Goal: Browse casually

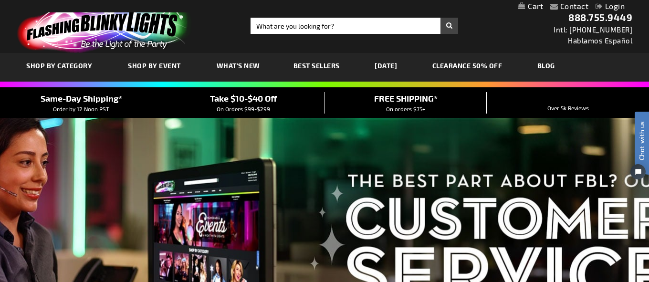
click at [224, 65] on div "Close dialog Get 10% Off Subscribe and save today Unlock Offer Submit" at bounding box center [324, 141] width 649 height 282
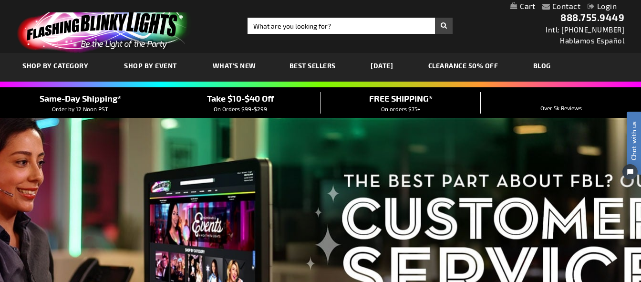
click at [222, 65] on span "What's New" at bounding box center [234, 66] width 43 height 8
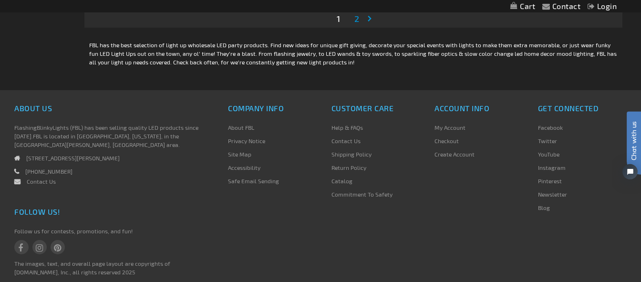
scroll to position [2985, 0]
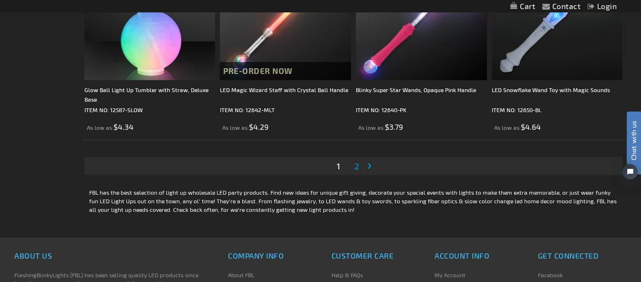
drag, startPoint x: 357, startPoint y: 169, endPoint x: 364, endPoint y: 173, distance: 7.7
click at [357, 171] on span "2" at bounding box center [357, 166] width 5 height 10
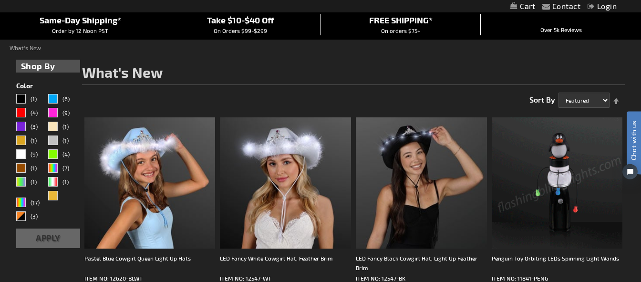
scroll to position [117, 0]
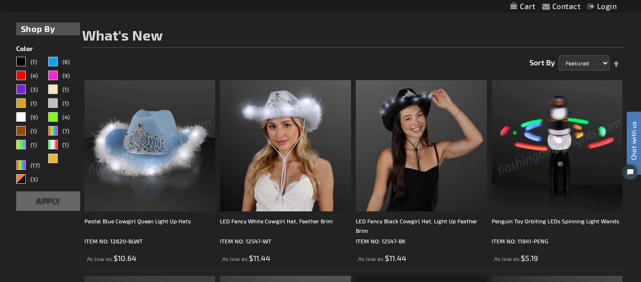
click at [544, 173] on img at bounding box center [557, 145] width 131 height 131
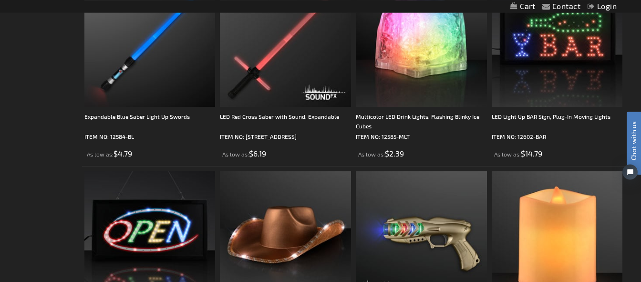
scroll to position [1314, 0]
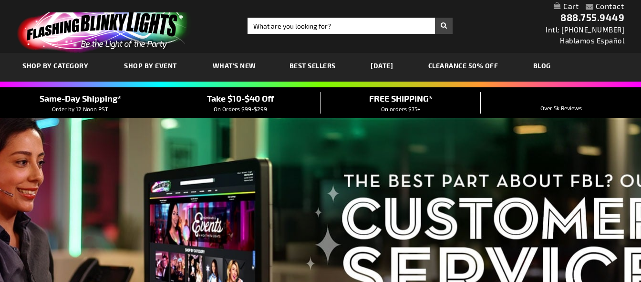
click at [324, 66] on span "Best Sellers" at bounding box center [313, 66] width 46 height 8
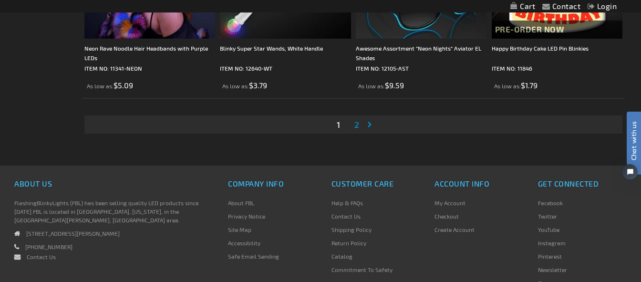
scroll to position [3119, 0]
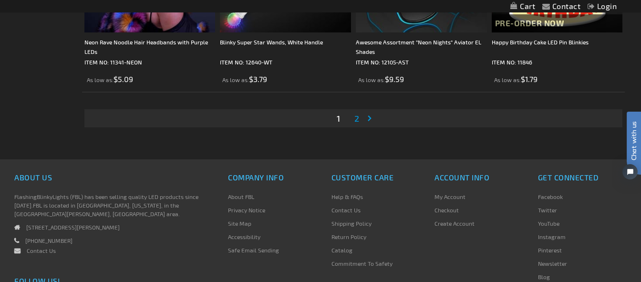
click at [356, 123] on span "2" at bounding box center [357, 118] width 5 height 10
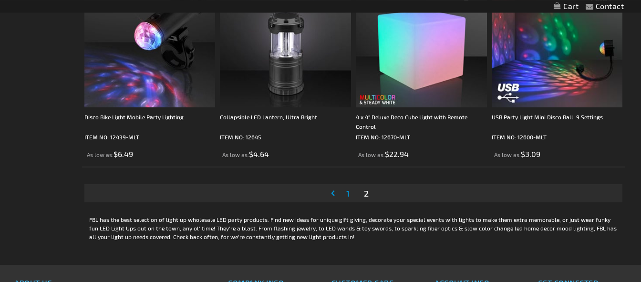
scroll to position [2959, 0]
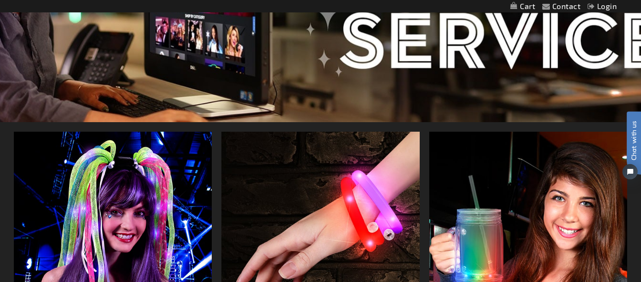
scroll to position [101, 0]
